Goal: Check status: Check status

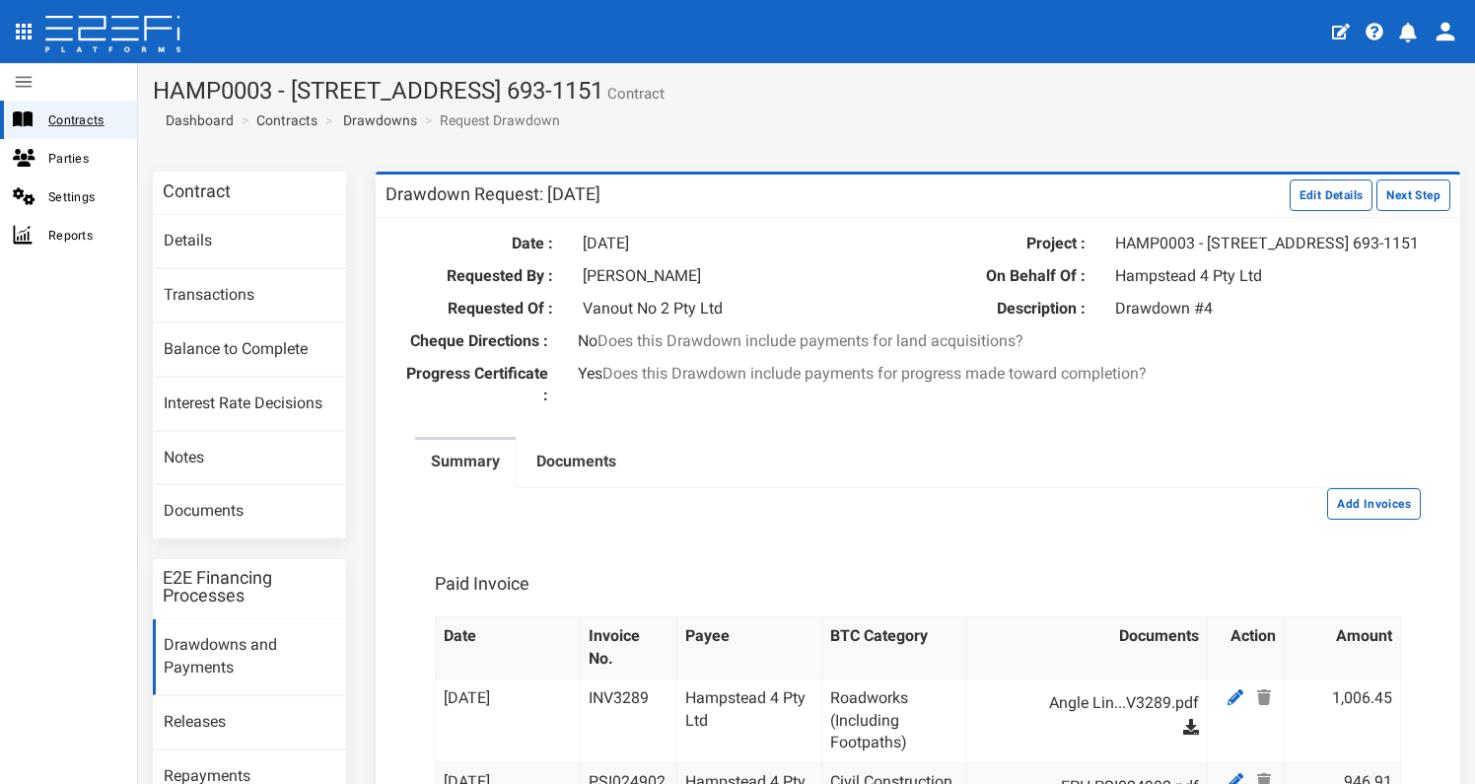
click at [91, 109] on span "Contracts" at bounding box center [84, 119] width 73 height 23
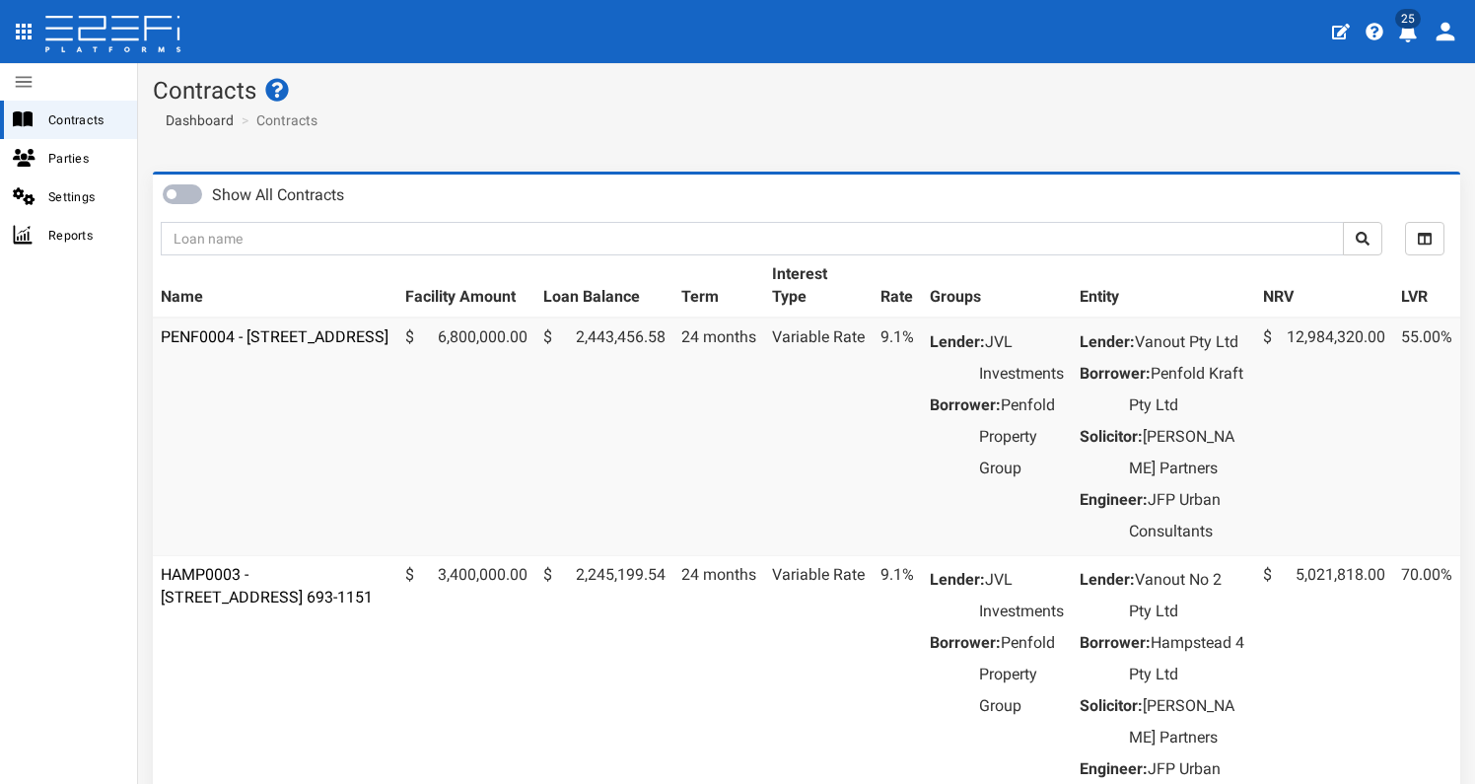
scroll to position [67, 0]
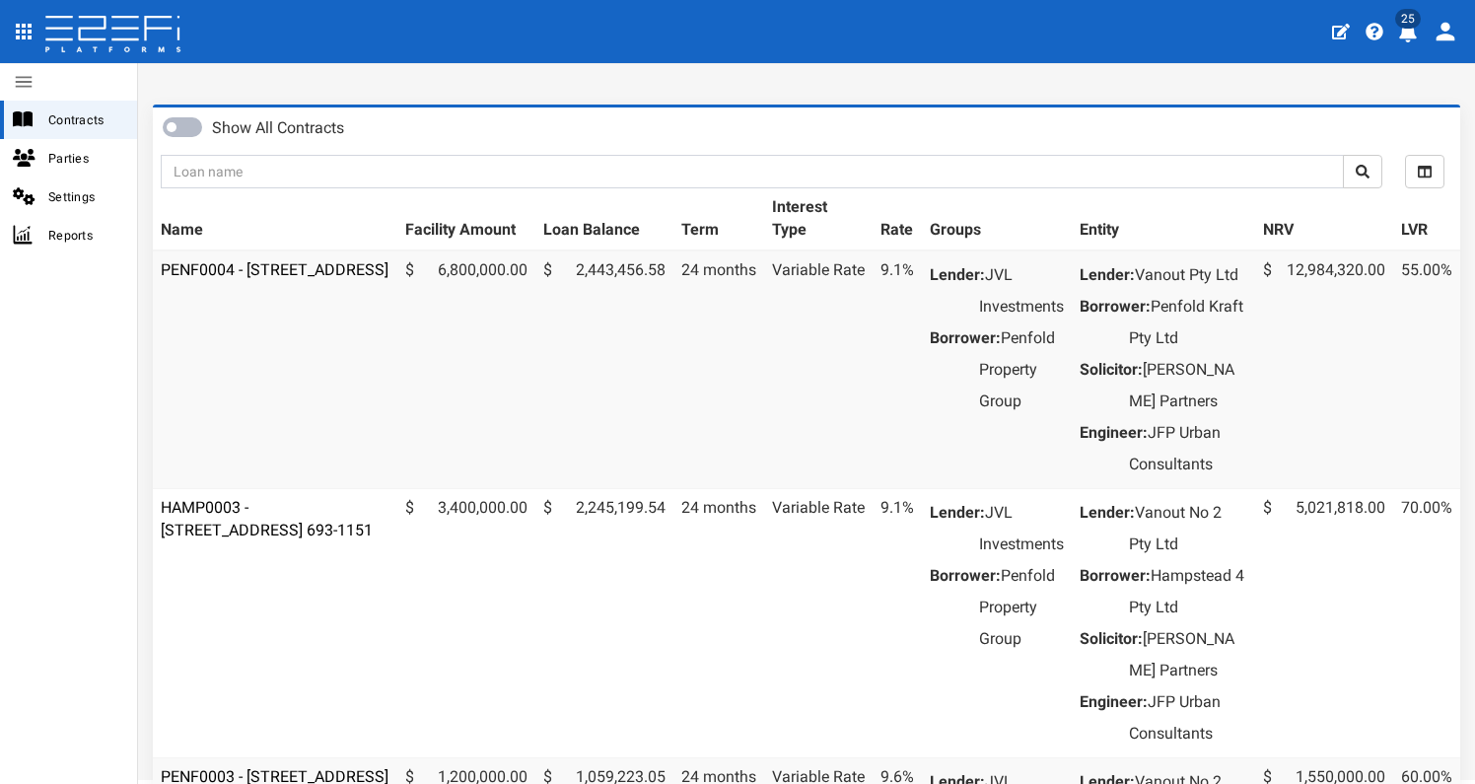
click at [274, 608] on td "HAMP0003 - [STREET_ADDRESS] 693-1151" at bounding box center [275, 622] width 245 height 269
click at [303, 610] on td "HAMP0003 - [STREET_ADDRESS] 693-1151" at bounding box center [275, 622] width 245 height 269
click at [298, 539] on link "HAMP0003 - [STREET_ADDRESS] 693-1151" at bounding box center [267, 518] width 212 height 41
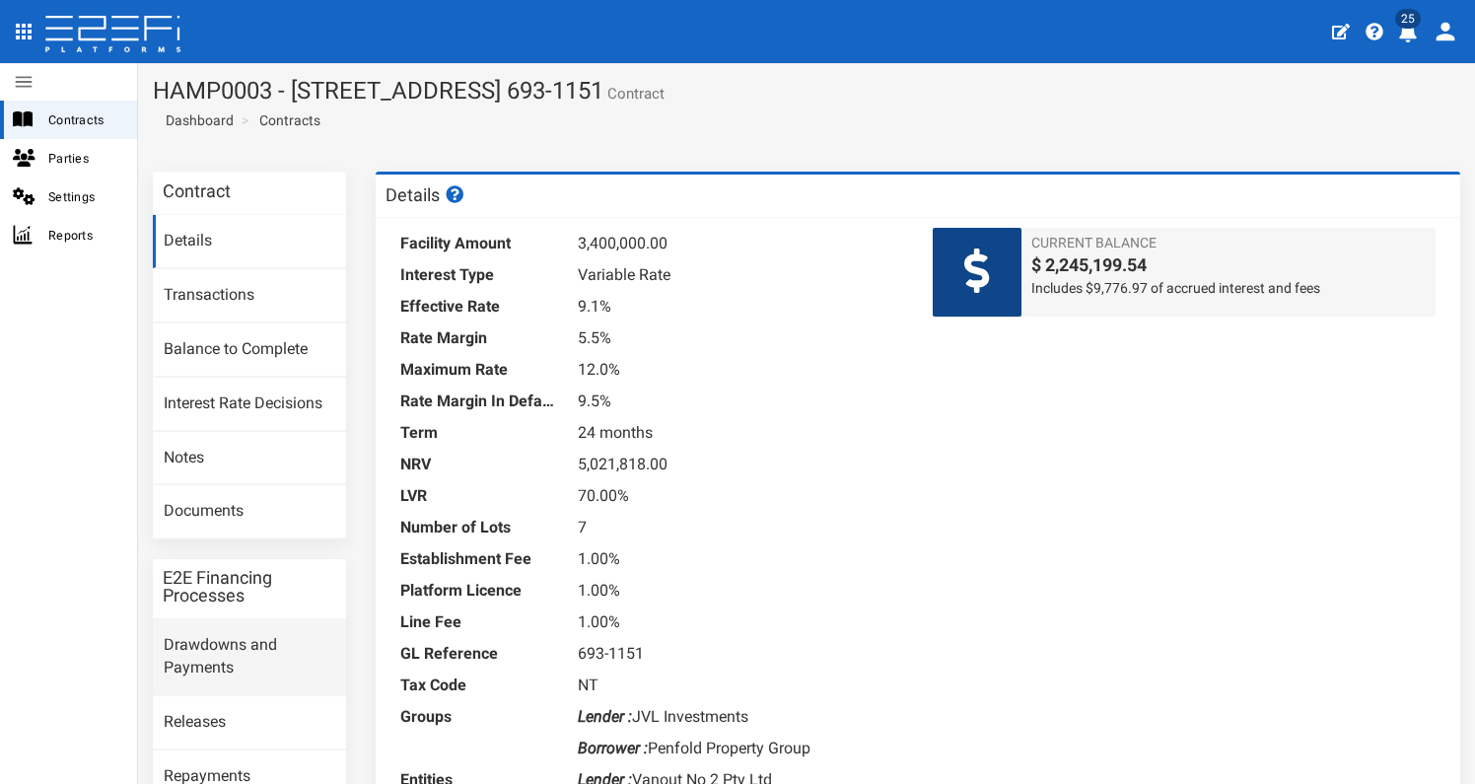
scroll to position [4, 0]
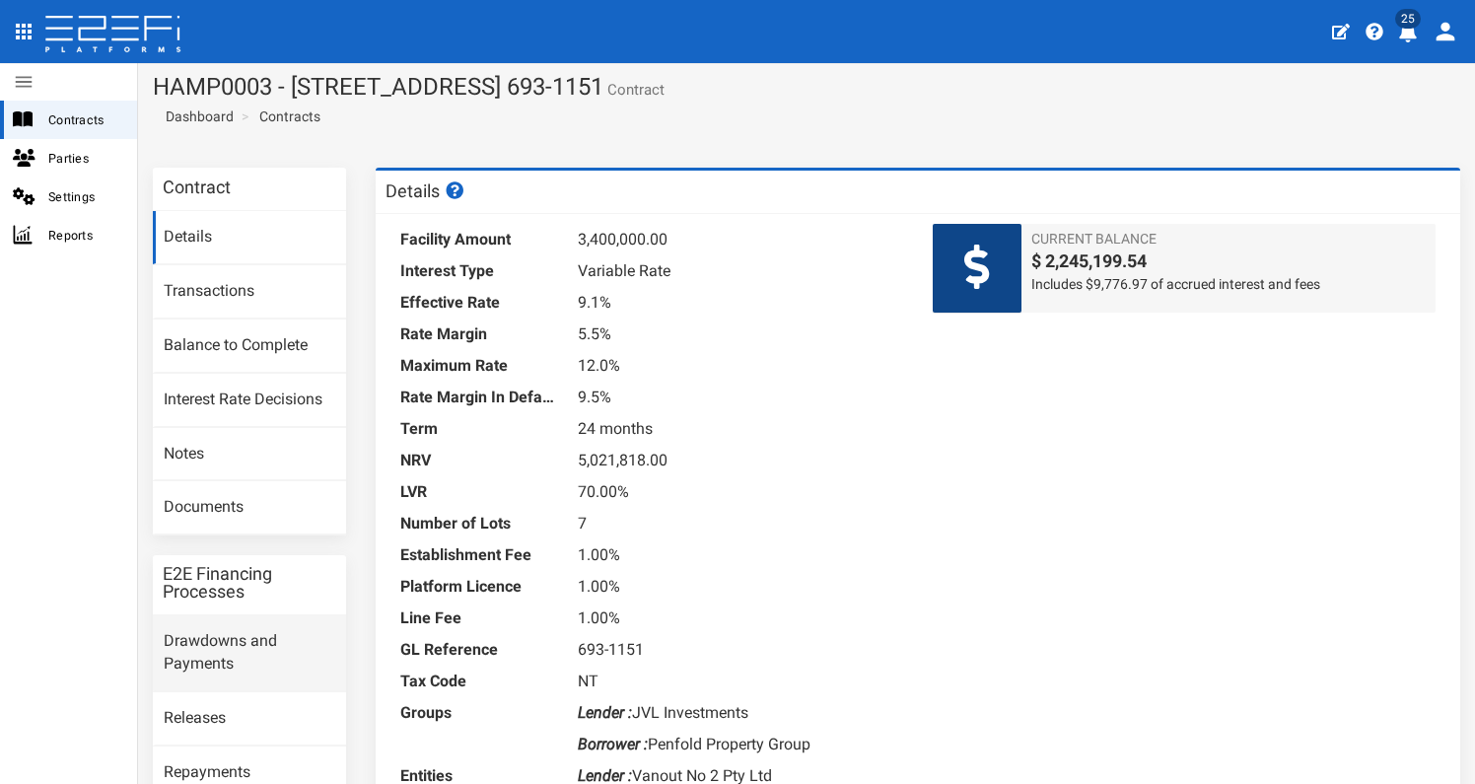
click at [223, 639] on link "Drawdowns and Payments" at bounding box center [249, 653] width 193 height 76
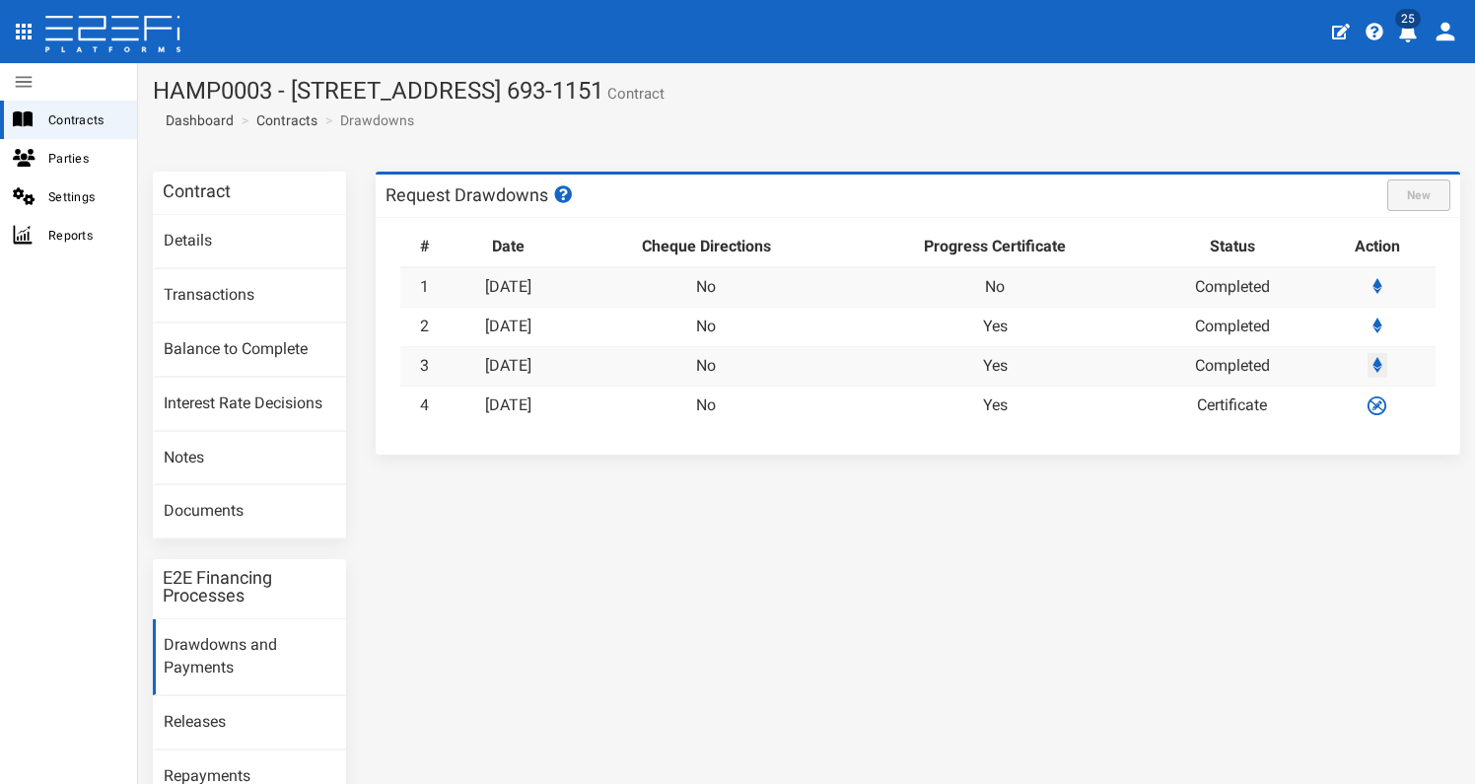
click at [1373, 357] on icon at bounding box center [1378, 365] width 10 height 16
click at [524, 405] on link "[DATE]" at bounding box center [508, 404] width 46 height 19
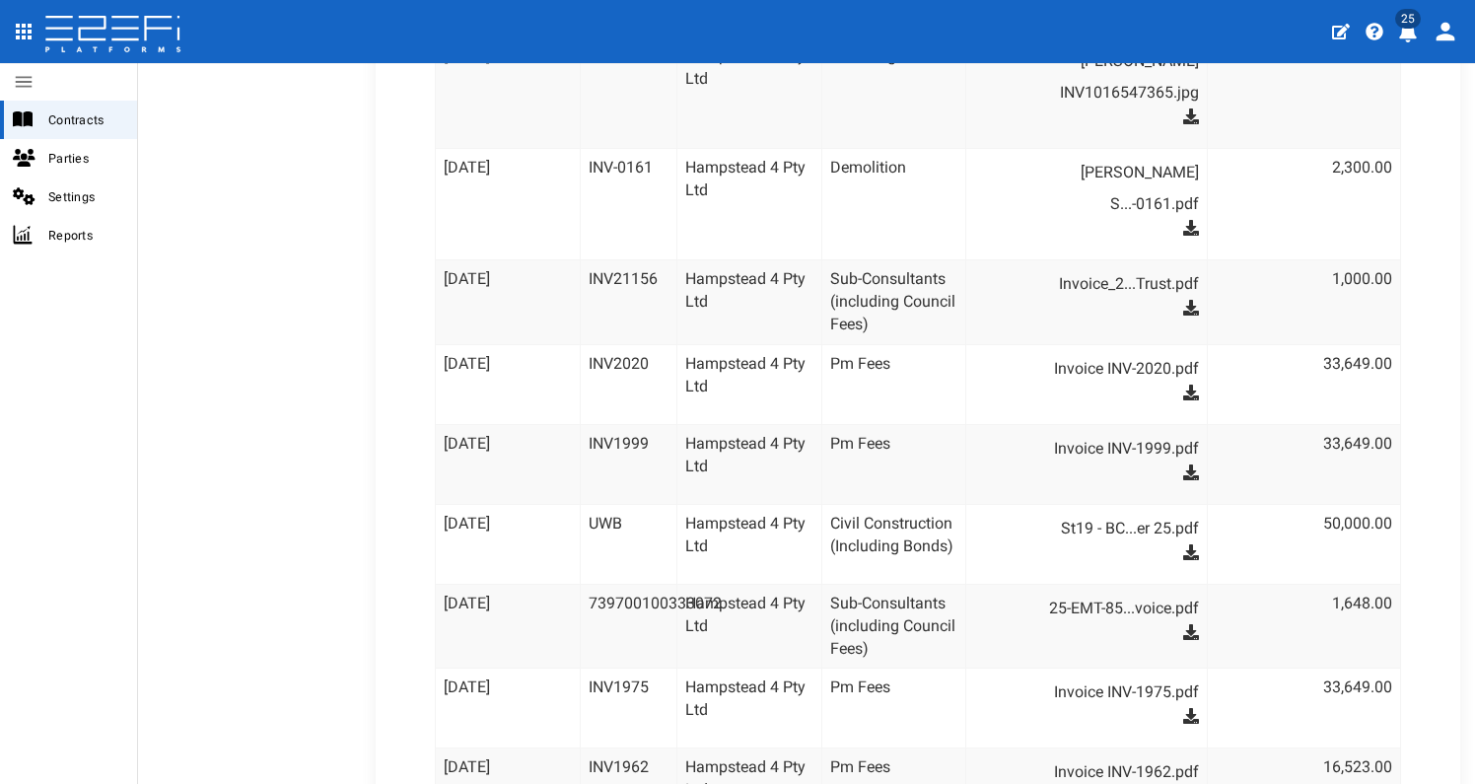
scroll to position [3566, 0]
